Goal: Find specific page/section: Find specific page/section

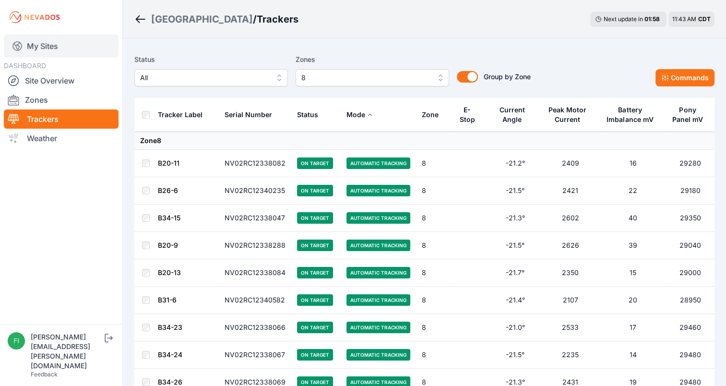
click at [42, 50] on link "My Sites" at bounding box center [61, 46] width 115 height 23
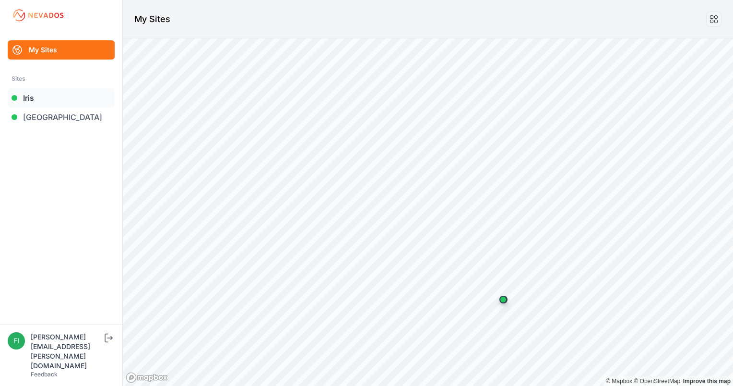
click at [34, 97] on link "Iris" at bounding box center [61, 97] width 107 height 19
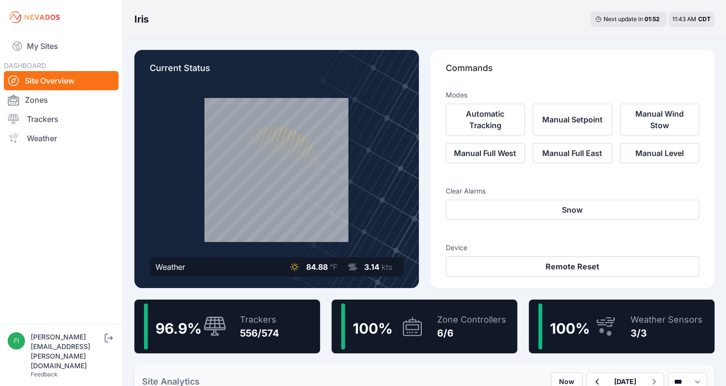
click at [34, 97] on link "Zones" at bounding box center [61, 99] width 115 height 19
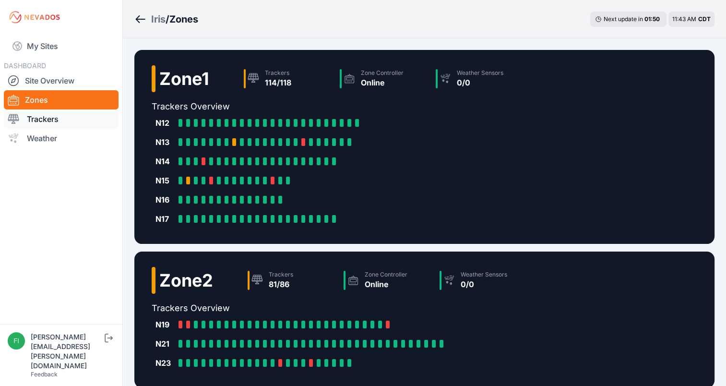
click at [42, 117] on link "Trackers" at bounding box center [61, 118] width 115 height 19
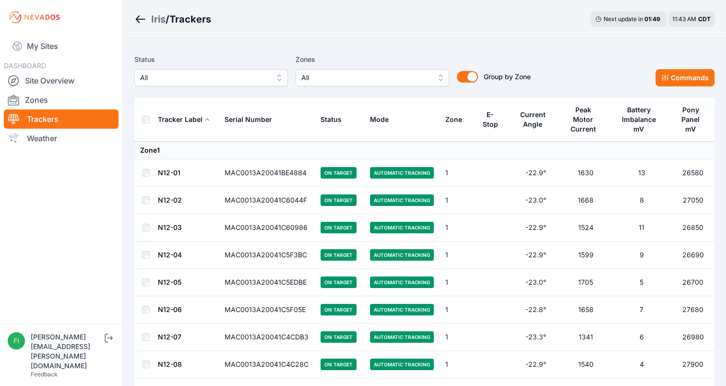
click at [342, 78] on span "All" at bounding box center [365, 78] width 129 height 12
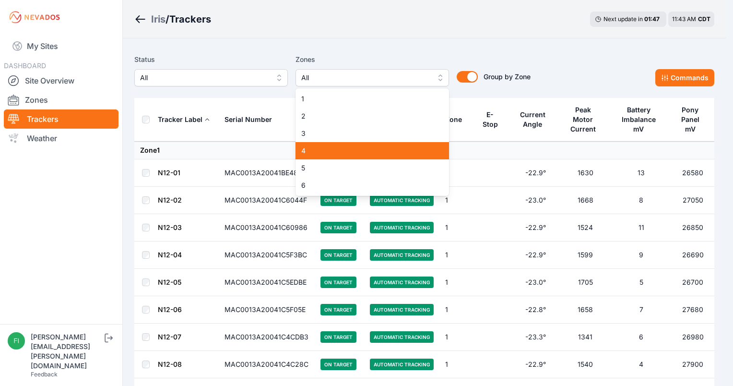
click at [318, 149] on span "4" at bounding box center [366, 151] width 130 height 10
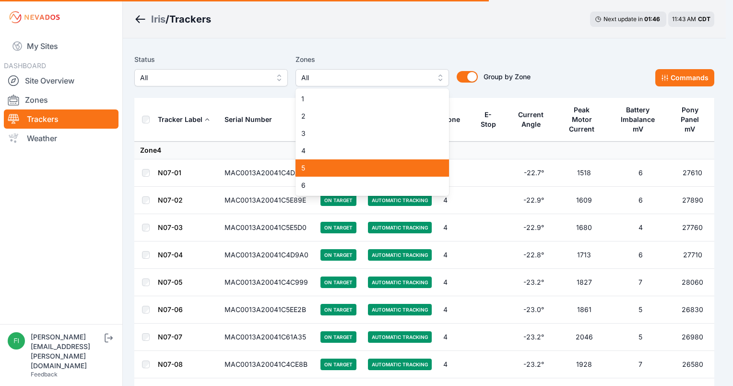
click at [318, 171] on span "5" at bounding box center [366, 168] width 130 height 10
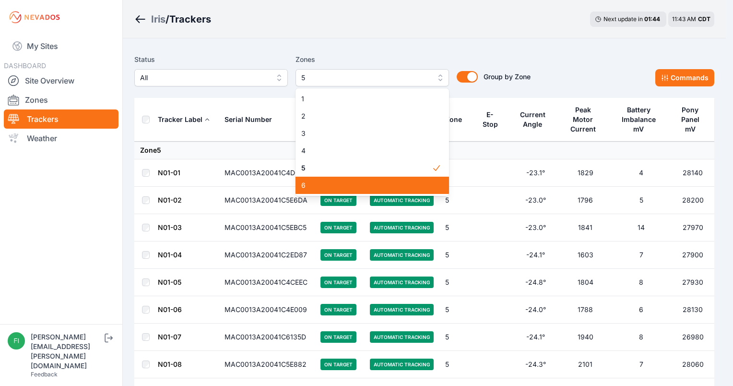
click at [318, 187] on span "6" at bounding box center [366, 185] width 130 height 10
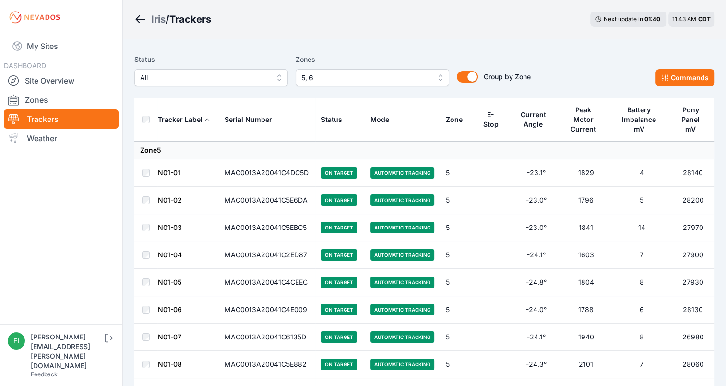
click at [566, 35] on div "Iris / Trackers Next update in 01 : 35 11:43 AM CDT" at bounding box center [424, 19] width 603 height 38
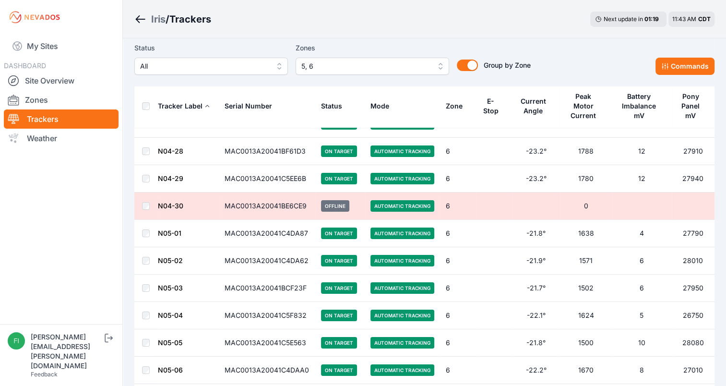
scroll to position [3473, 0]
